Goal: Find specific page/section: Find specific page/section

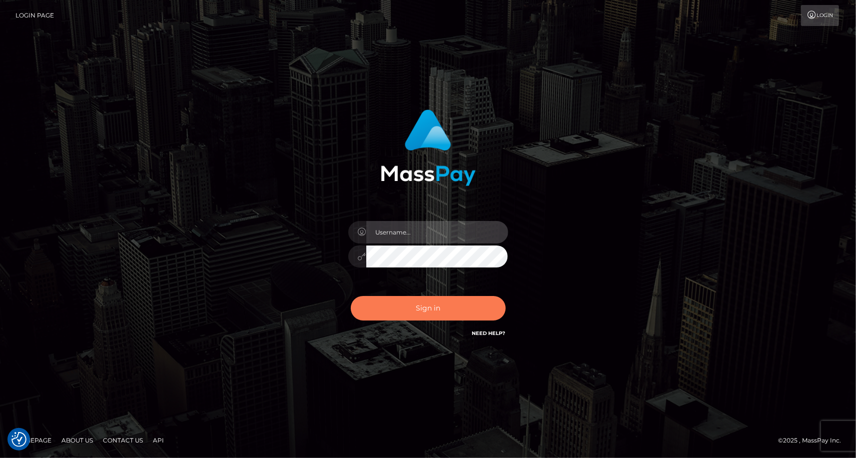
type input "MaryJoy"
click at [422, 309] on button "Sign in" at bounding box center [428, 308] width 155 height 24
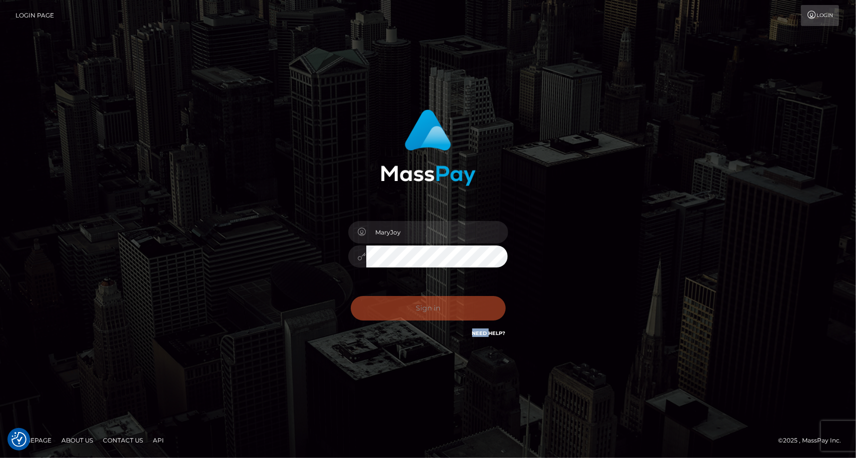
click at [422, 309] on div "Sign in Need Help?" at bounding box center [428, 312] width 175 height 44
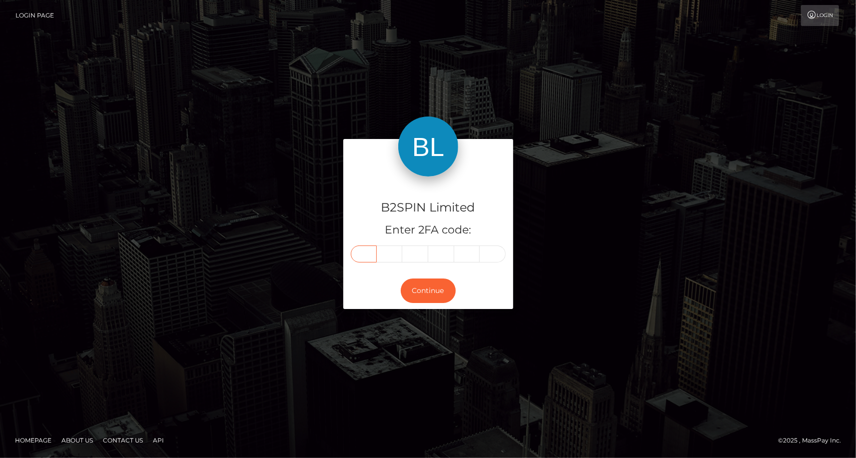
click at [359, 248] on input "text" at bounding box center [364, 253] width 26 height 17
type input "6"
type input "2"
type input "8"
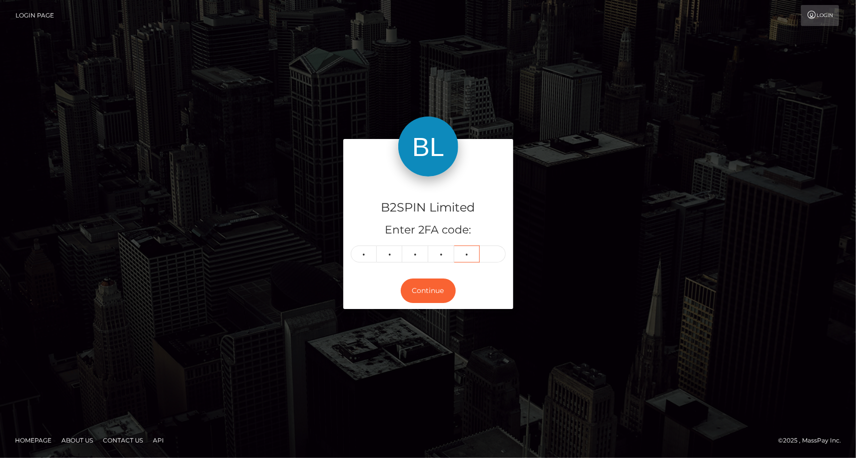
type input "5"
type input "3"
click at [430, 295] on button "Continue" at bounding box center [428, 290] width 55 height 24
drag, startPoint x: 191, startPoint y: 384, endPoint x: 179, endPoint y: 359, distance: 28.2
click at [191, 384] on div "B2SPIN Limited Enter 2FA code: 6 2 2 8 5 3 622853 Continue" at bounding box center [428, 228] width 856 height 329
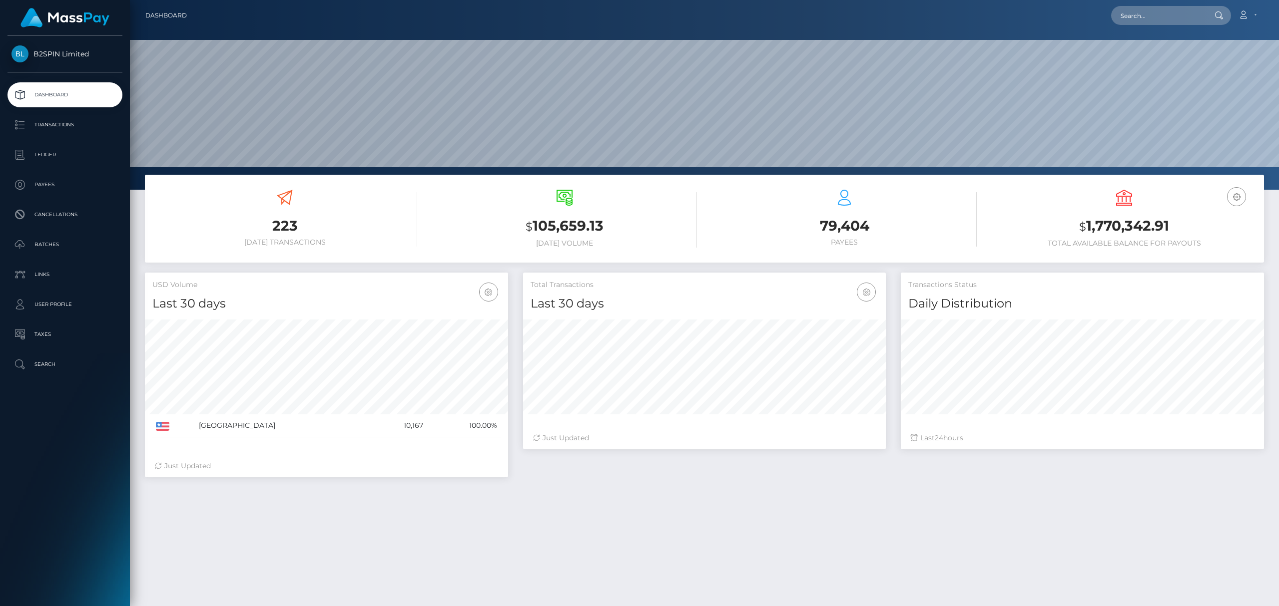
scroll to position [177, 363]
click at [855, 20] on input "text" at bounding box center [1158, 15] width 94 height 19
paste input "70ba0613-5ff7-48ad-9961-e05b97653e59"
click at [855, 19] on input "70ba0613-5ff7-48ad-9961-e05b97653e59" at bounding box center [1158, 15] width 94 height 19
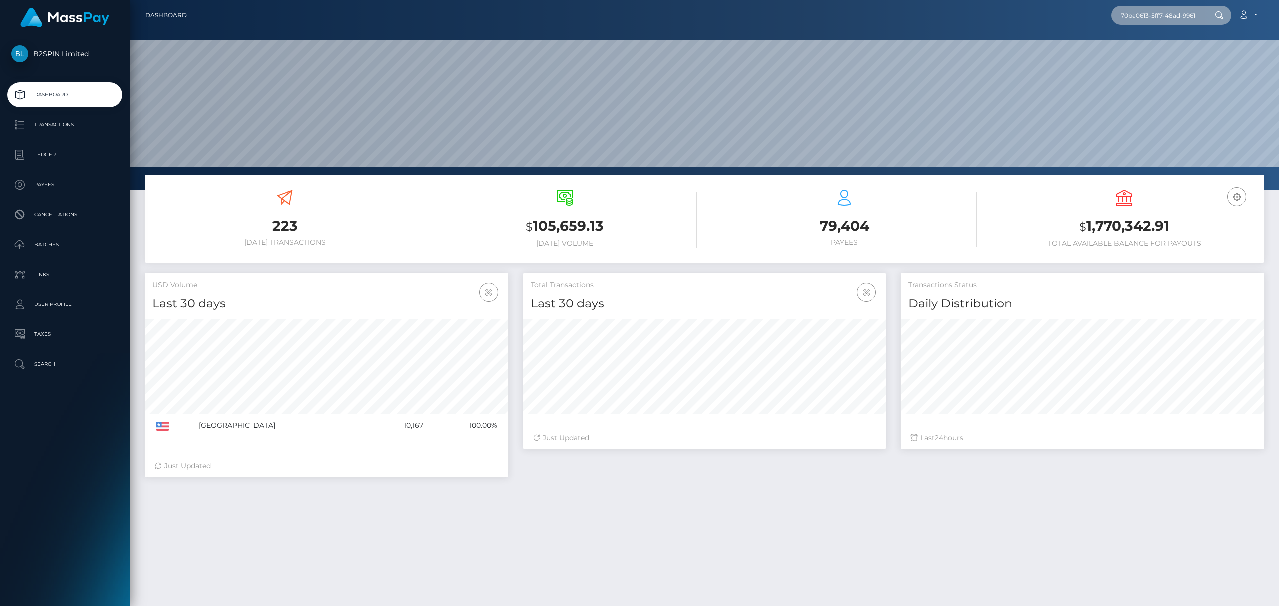
paste input "1952365454"
type input "1952365454"
drag, startPoint x: 1143, startPoint y: 56, endPoint x: 1043, endPoint y: 178, distance: 158.0
click at [855, 56] on link "MICHAEL JIMENEZ" at bounding box center [1151, 51] width 80 height 18
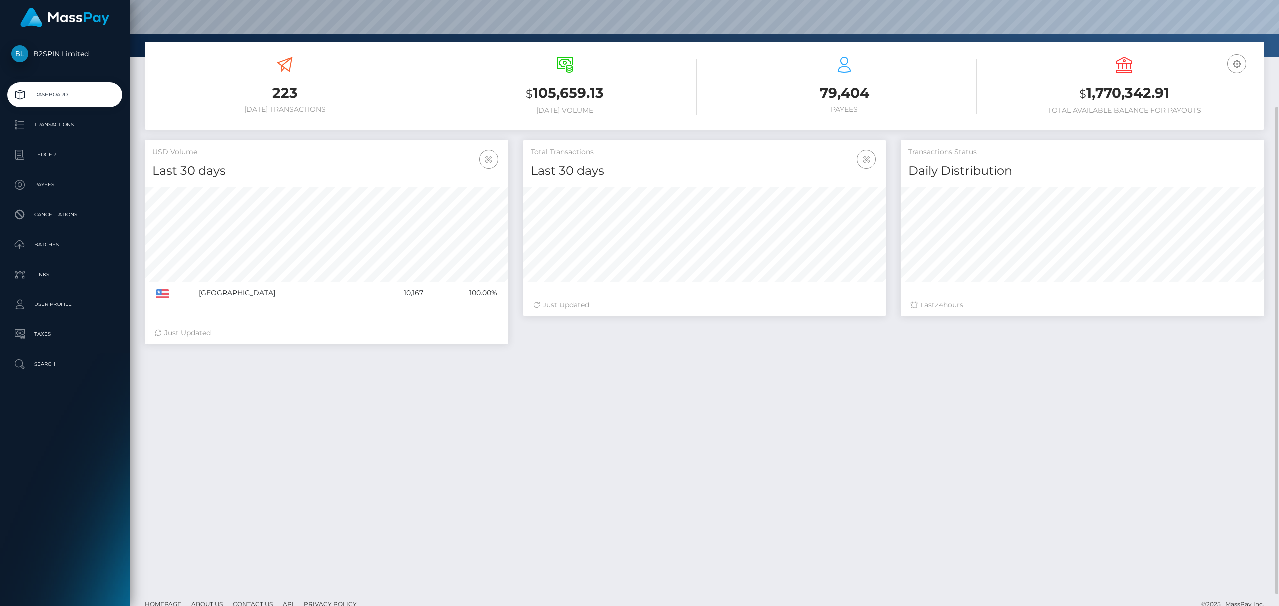
scroll to position [148, 0]
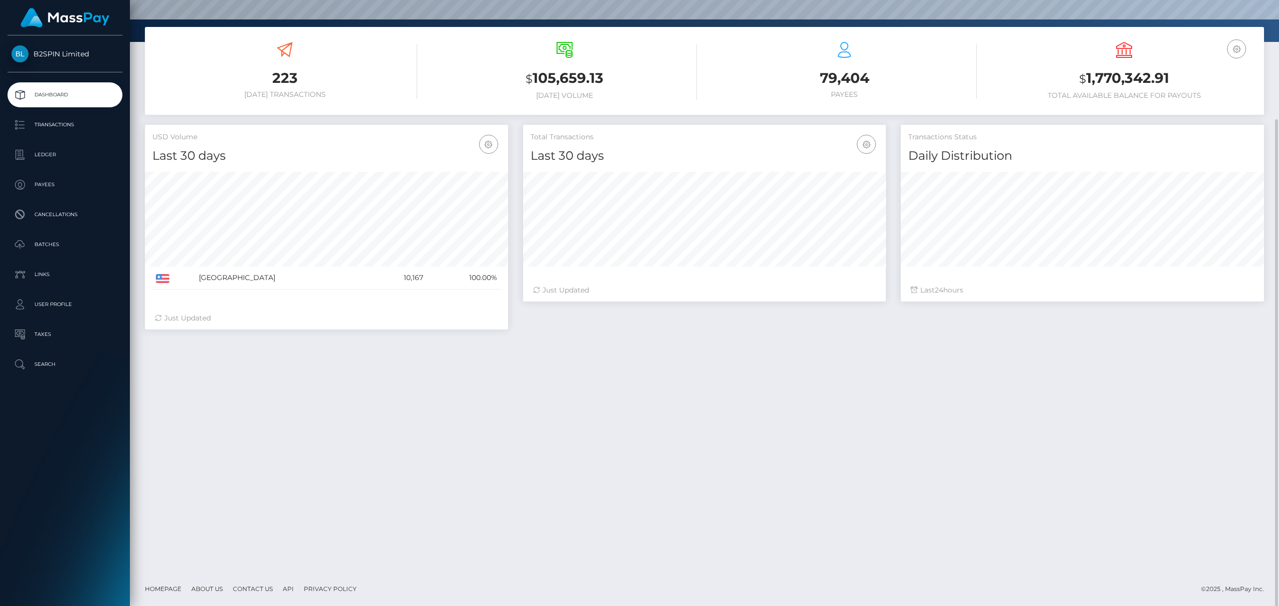
click at [855, 362] on div "223 Today Transactions $ 105,659.13 Today Volume $" at bounding box center [704, 299] width 1149 height 545
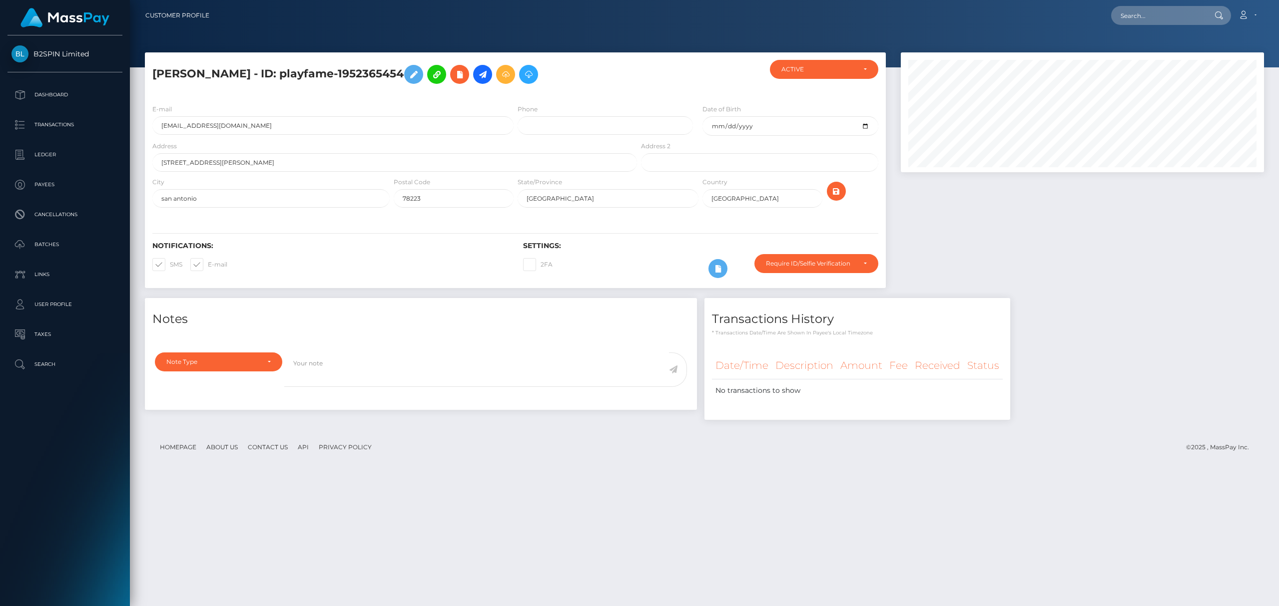
scroll to position [120, 363]
click at [966, 482] on div "MICHAEL JIMENEZ - ID: playfame-1952365454 CLOSED ACTIVE" at bounding box center [704, 324] width 1149 height 545
click at [859, 522] on div "MICHAEL JIMENEZ - ID: playfame-1952365454 CLOSED ACTIVE" at bounding box center [704, 324] width 1149 height 545
